Goal: Task Accomplishment & Management: Use online tool/utility

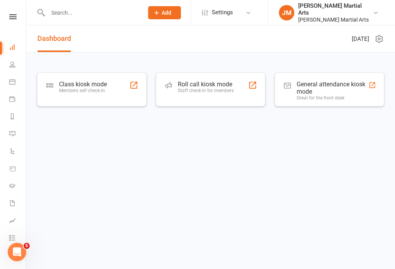
click at [97, 90] on div "Members self check-in" at bounding box center [83, 90] width 48 height 5
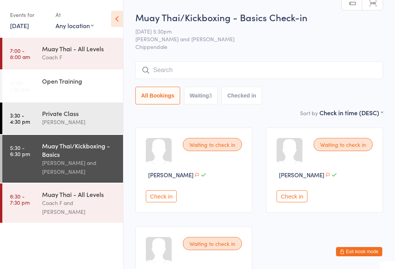
click at [81, 158] on div "Muay Thai/Kickboxing - Basics" at bounding box center [79, 149] width 74 height 17
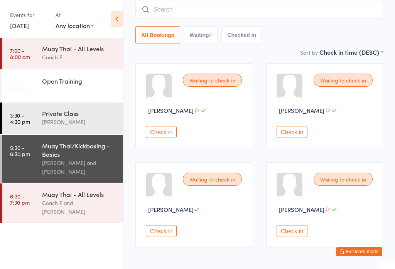
scroll to position [89, 0]
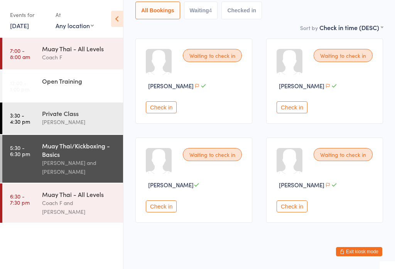
click at [168, 212] on button "Check in" at bounding box center [161, 206] width 31 height 12
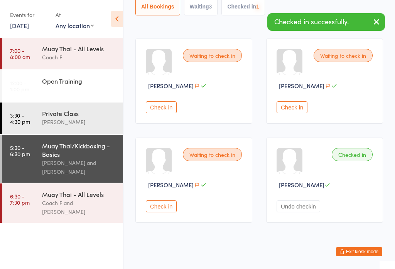
click at [96, 214] on div "Coach F and [PERSON_NAME]" at bounding box center [79, 208] width 74 height 18
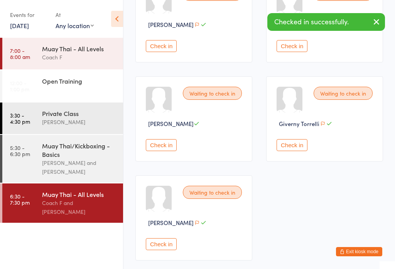
scroll to position [162, 0]
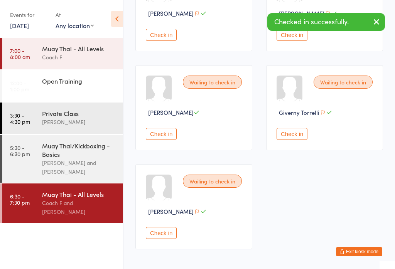
click at [164, 136] on button "Check in" at bounding box center [161, 134] width 31 height 12
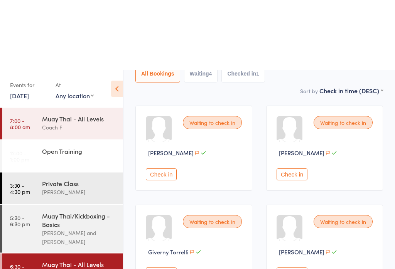
scroll to position [0, 0]
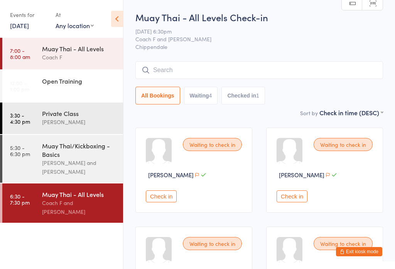
click at [313, 63] on input "search" at bounding box center [258, 70] width 247 height 18
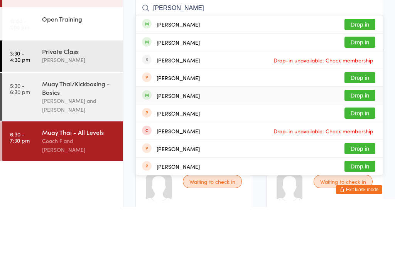
type input "[PERSON_NAME]"
click at [331, 149] on div "[PERSON_NAME] Drop in" at bounding box center [259, 157] width 247 height 17
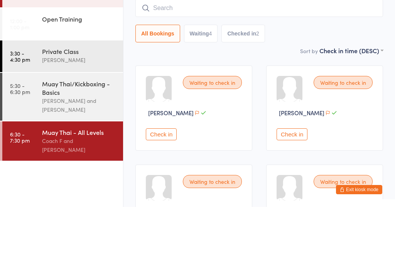
scroll to position [62, 0]
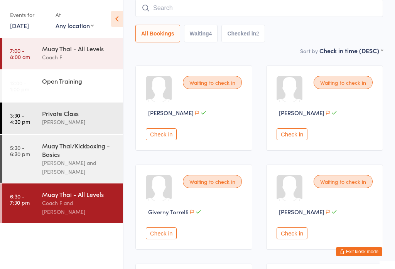
click at [222, 5] on input "search" at bounding box center [258, 8] width 247 height 18
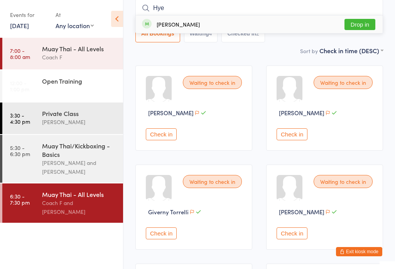
type input "Hye"
click at [366, 25] on button "Drop in" at bounding box center [359, 24] width 31 height 11
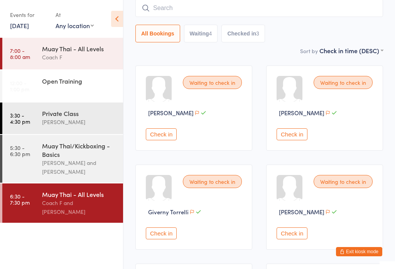
click at [200, 5] on input "search" at bounding box center [258, 8] width 247 height 18
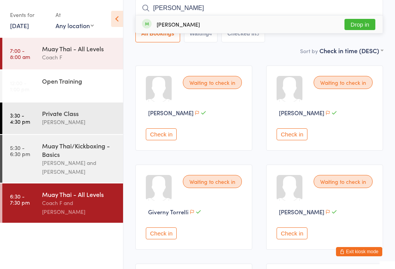
type input "[PERSON_NAME]"
click at [178, 20] on div "[PERSON_NAME] Drop in" at bounding box center [259, 24] width 247 height 18
type input "[PERSON_NAME]"
click at [338, 23] on span "Already checked in" at bounding box center [343, 24] width 64 height 13
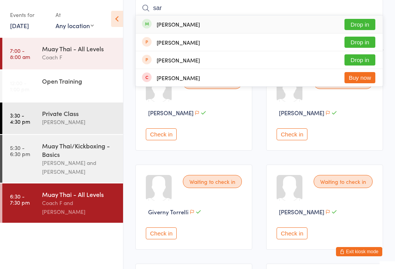
type input "sar"
click at [363, 22] on button "Drop in" at bounding box center [359, 24] width 31 height 11
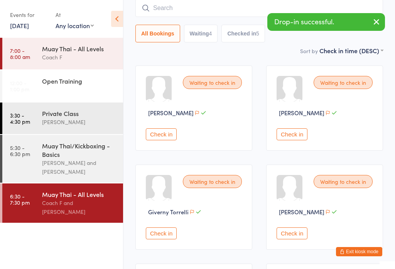
click at [69, 162] on div "[PERSON_NAME] and [PERSON_NAME]" at bounding box center [79, 167] width 74 height 18
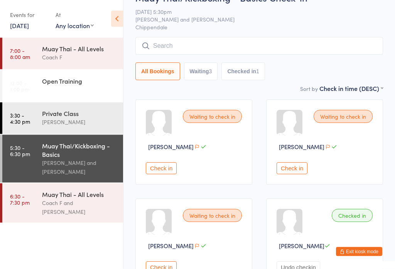
scroll to position [28, 0]
click at [169, 170] on button "Check in" at bounding box center [161, 168] width 31 height 12
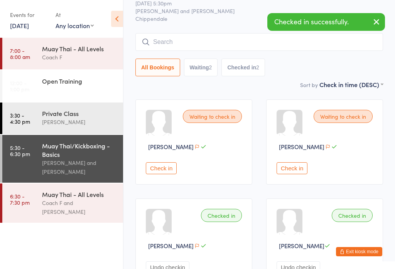
click at [363, 256] on button "Exit kiosk mode" at bounding box center [359, 251] width 46 height 9
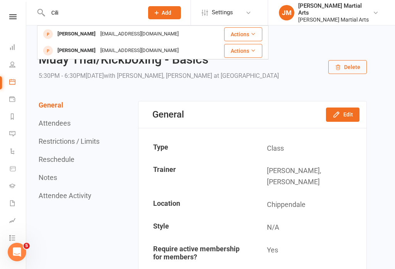
type input "Cili"
click at [113, 33] on div "ciliciachristy@hotmail.com" at bounding box center [139, 34] width 83 height 11
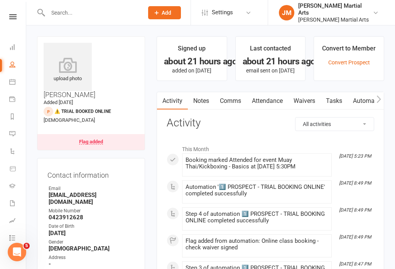
click at [311, 99] on link "Waivers" at bounding box center [304, 101] width 32 height 18
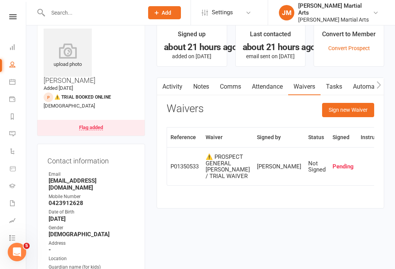
scroll to position [15, 0]
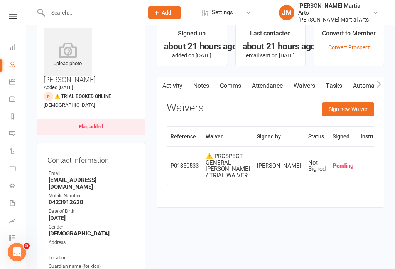
click at [348, 112] on button "Sign new Waiver" at bounding box center [348, 109] width 52 height 14
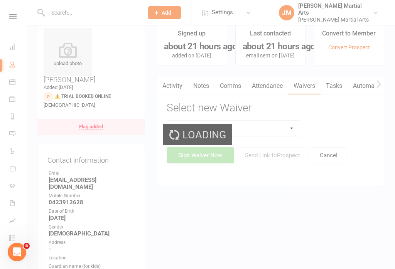
click at [255, 131] on select at bounding box center [234, 128] width 134 height 15
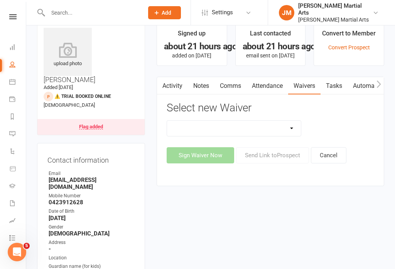
select select "13782"
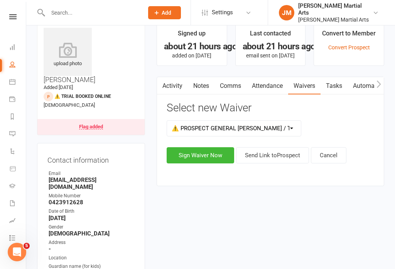
click at [214, 148] on button "Sign Waiver Now" at bounding box center [200, 155] width 67 height 16
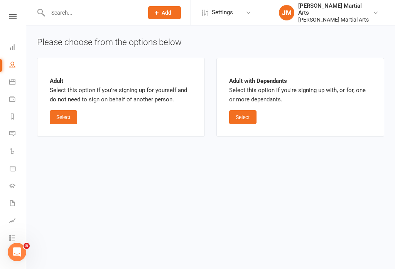
click at [66, 120] on button "Select" at bounding box center [63, 117] width 27 height 14
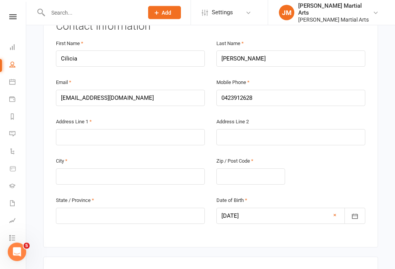
scroll to position [166, 0]
click at [157, 168] on input "text" at bounding box center [130, 176] width 149 height 16
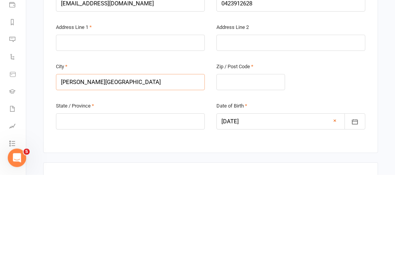
type input "Harris Park"
click at [153, 208] on input "text" at bounding box center [130, 216] width 149 height 16
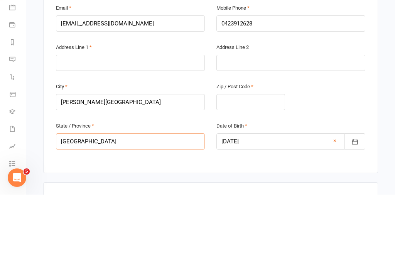
type input "NSW"
click at [264, 168] on input "text" at bounding box center [250, 176] width 69 height 16
type input "2150"
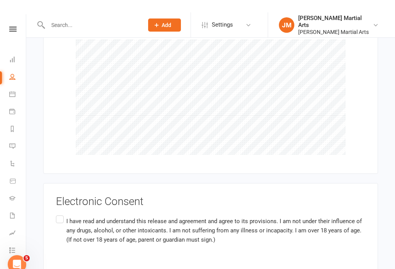
scroll to position [557, 0]
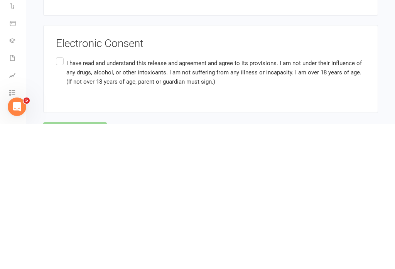
click at [63, 201] on label "I have read and understand this release and agreement and agree to its provisio…" at bounding box center [210, 218] width 309 height 34
click at [61, 201] on input "I have read and understand this release and agreement and agree to its provisio…" at bounding box center [58, 201] width 5 height 0
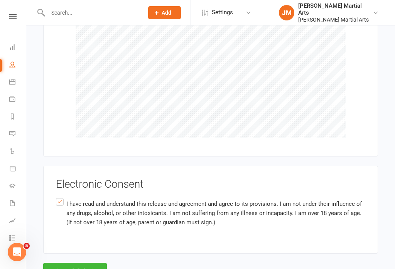
click at [82, 263] on button "Agree & Submit" at bounding box center [75, 271] width 64 height 16
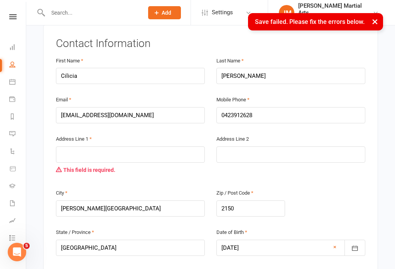
scroll to position [148, 0]
click at [71, 147] on input "text" at bounding box center [130, 155] width 149 height 16
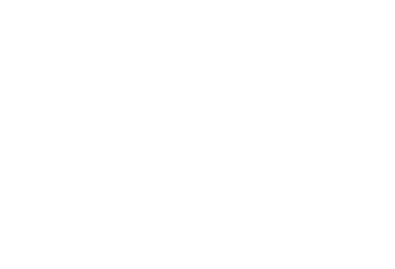
scroll to position [588, 0]
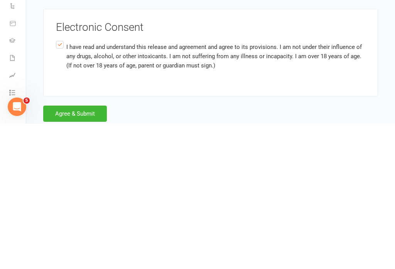
type input "8/8 Allen Street"
click at [89, 251] on button "Agree & Submit" at bounding box center [75, 259] width 64 height 16
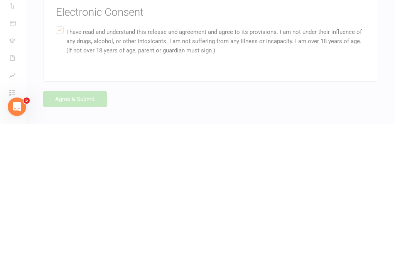
scroll to position [561, 0]
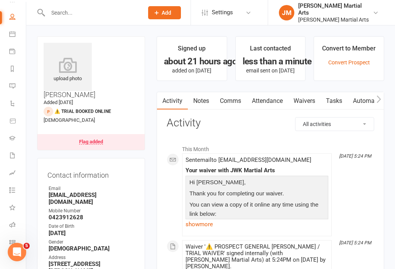
scroll to position [47, 0]
click at [15, 228] on link "Roll call" at bounding box center [17, 225] width 17 height 17
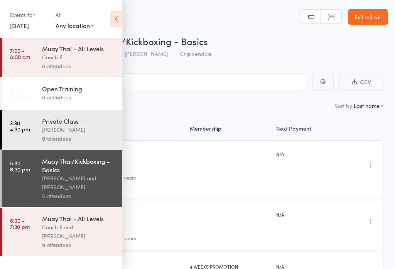
click at [111, 13] on icon at bounding box center [116, 19] width 12 height 16
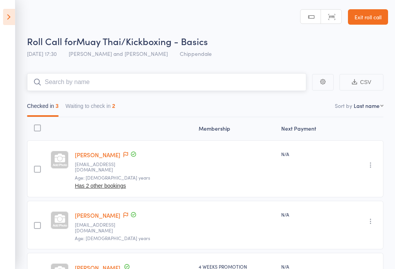
click at [162, 79] on input "search" at bounding box center [166, 82] width 279 height 18
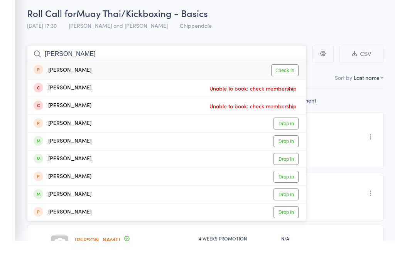
type input "Lee"
click at [286, 93] on link "Check in" at bounding box center [284, 99] width 27 height 12
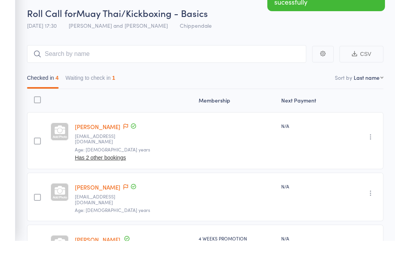
click at [279, 35] on div "Roll Call for Muay Thai/Kickboxing - Basics" at bounding box center [207, 41] width 361 height 13
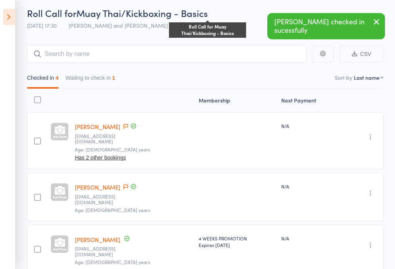
click at [114, 80] on button "Waiting to check in 1" at bounding box center [91, 80] width 50 height 18
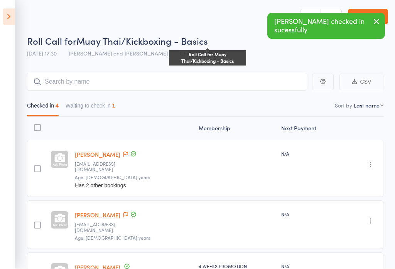
scroll to position [0, 0]
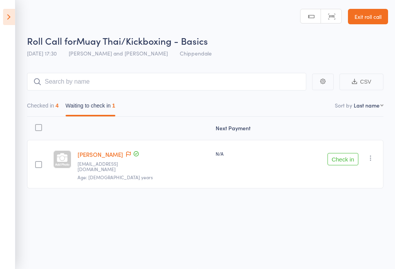
click at [52, 109] on button "Checked in 4" at bounding box center [43, 108] width 32 height 18
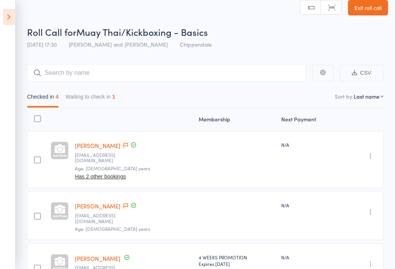
scroll to position [0, 0]
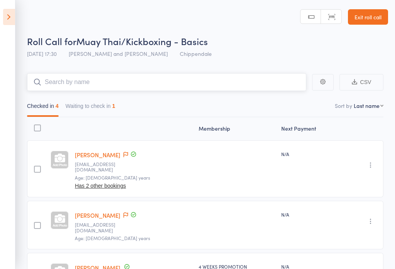
click at [174, 82] on input "search" at bounding box center [166, 82] width 279 height 18
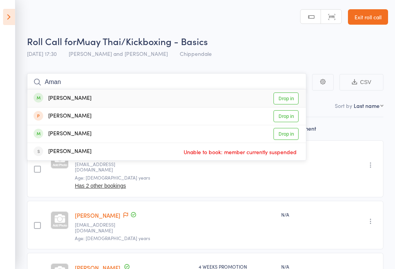
type input "Aman"
click at [289, 93] on link "Drop in" at bounding box center [285, 99] width 25 height 12
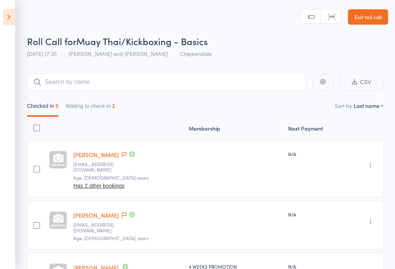
click at [8, 14] on icon at bounding box center [9, 17] width 12 height 16
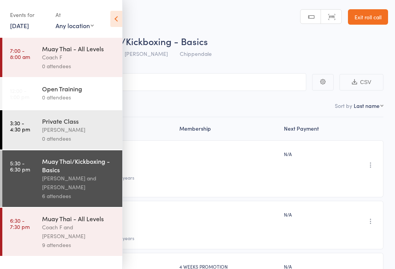
click at [83, 180] on div "[PERSON_NAME] and [PERSON_NAME]" at bounding box center [79, 183] width 74 height 18
click at [68, 183] on div "[PERSON_NAME] and [PERSON_NAME]" at bounding box center [79, 183] width 74 height 18
click at [204, 90] on input "search" at bounding box center [159, 82] width 295 height 18
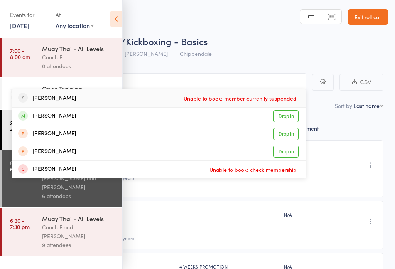
click at [119, 19] on icon at bounding box center [116, 19] width 12 height 16
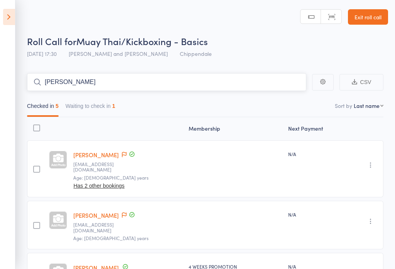
click at [169, 80] on input "Roel" at bounding box center [166, 82] width 279 height 18
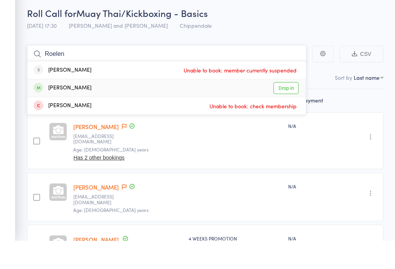
type input "Roelen"
click at [289, 110] on link "Drop in" at bounding box center [285, 116] width 25 height 12
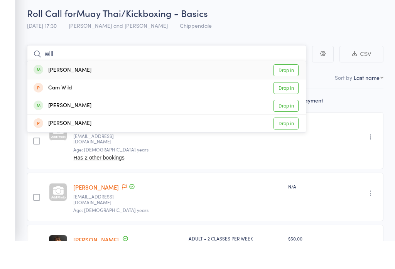
type input "will"
click at [284, 93] on link "Drop in" at bounding box center [285, 99] width 25 height 12
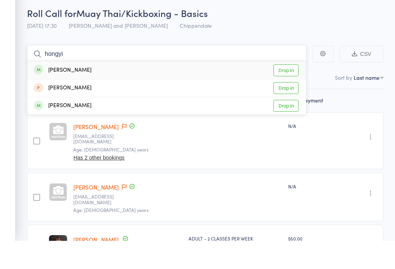
type input "hongyi"
click at [286, 93] on link "Drop in" at bounding box center [285, 99] width 25 height 12
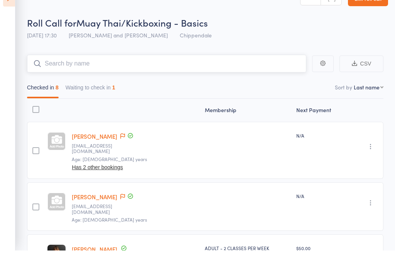
click at [94, 99] on button "Waiting to check in 1" at bounding box center [91, 108] width 50 height 18
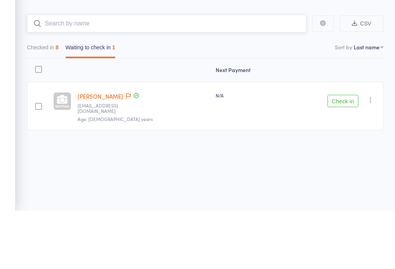
click at [46, 99] on button "Checked in 8" at bounding box center [43, 108] width 32 height 18
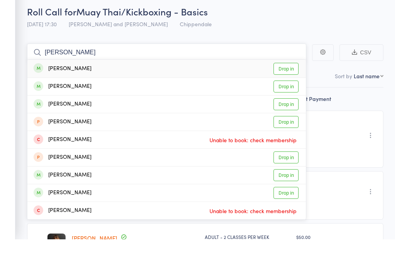
type input "harr"
click at [289, 128] on link "Drop in" at bounding box center [285, 134] width 25 height 12
